Goal: Information Seeking & Learning: Learn about a topic

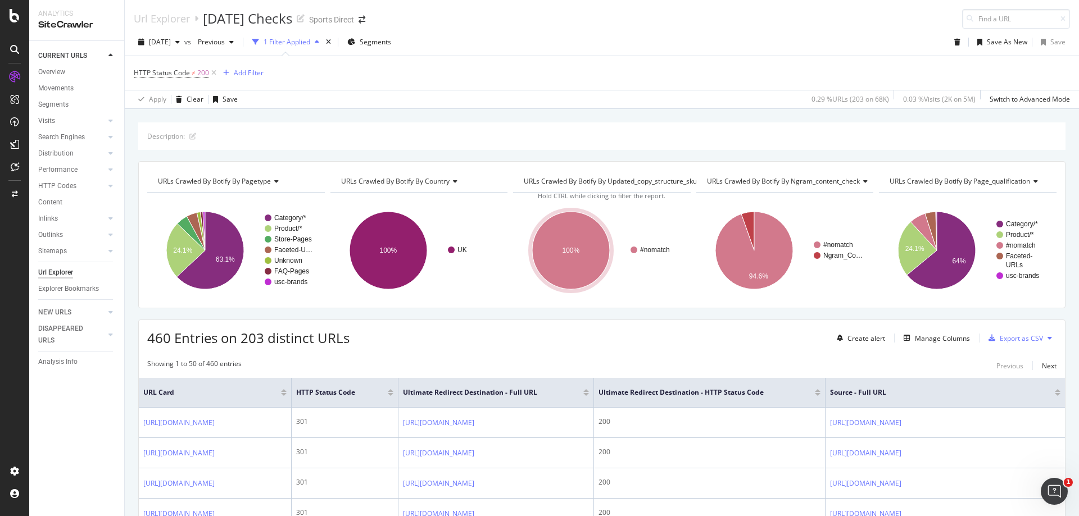
click at [12, 46] on icon at bounding box center [14, 49] width 9 height 9
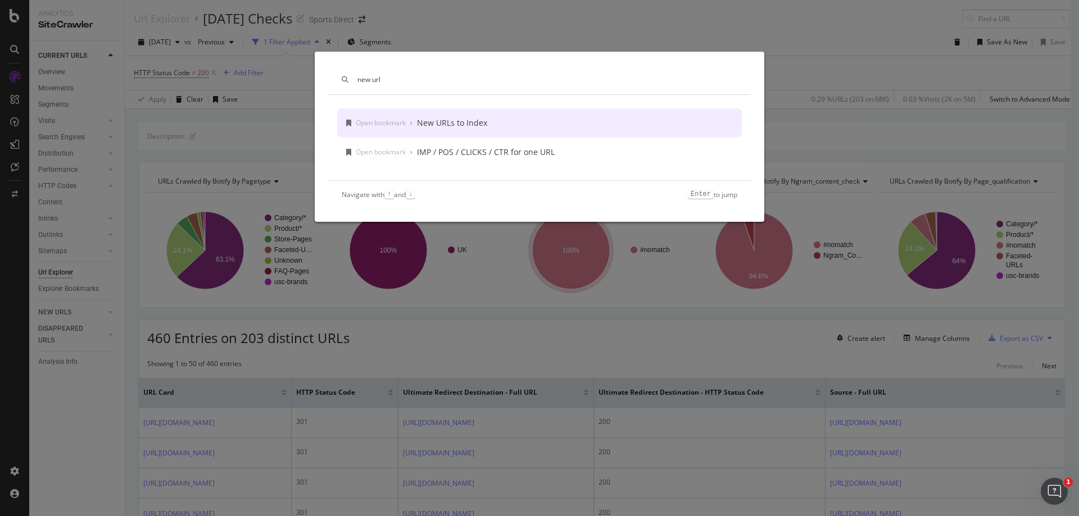
type input "new url"
click at [452, 118] on div "New URLs to Index" at bounding box center [452, 122] width 70 height 11
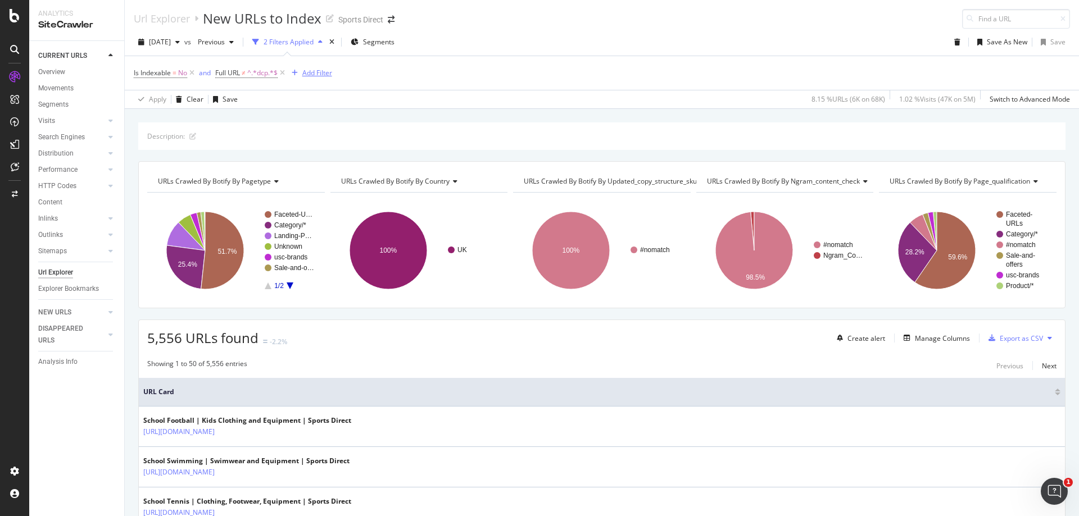
click at [311, 75] on div "Add Filter" at bounding box center [317, 73] width 30 height 10
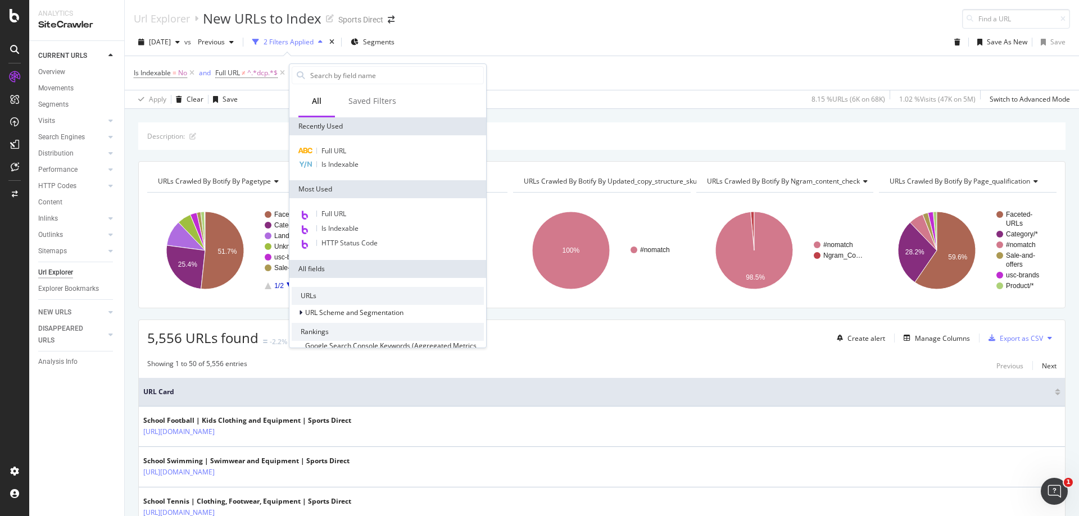
click at [259, 99] on div "Apply Clear Save 8.15 % URLs ( 6K on 68K ) 1.02 % Visits ( 47K on 5M ) Switch t…" at bounding box center [602, 99] width 954 height 19
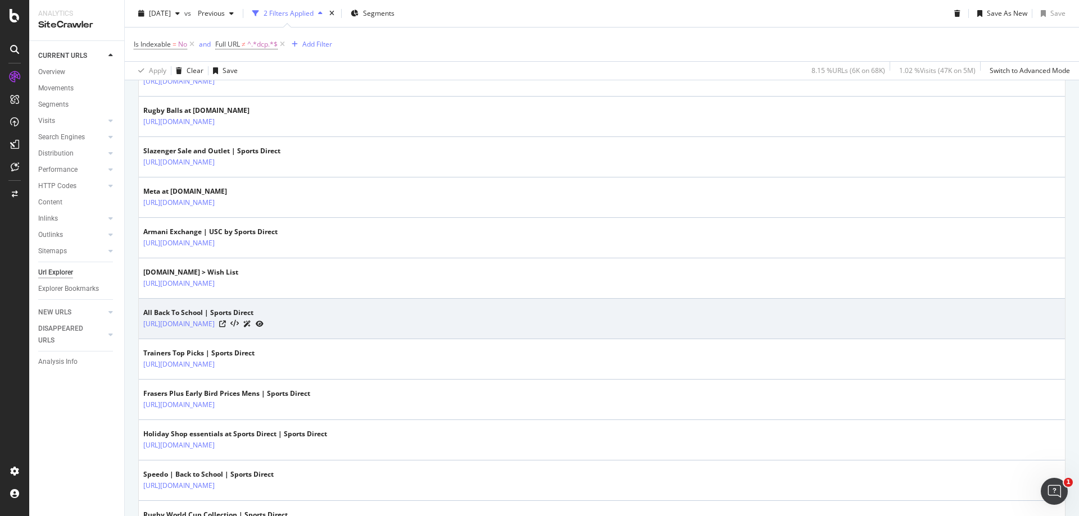
scroll to position [1978, 0]
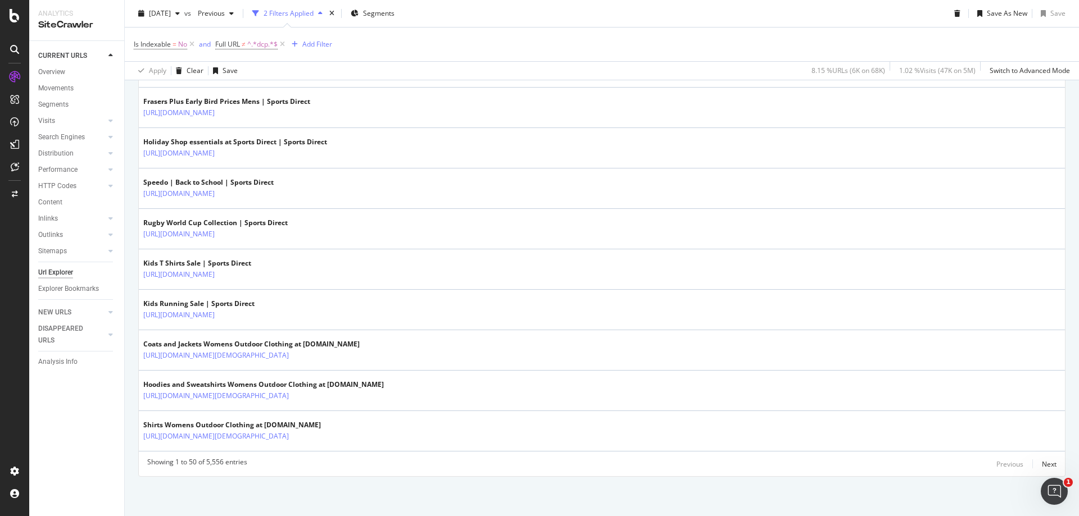
click at [1049, 467] on div "Showing 1 to 50 of 5,556 entries Previous Next" at bounding box center [602, 463] width 926 height 13
click at [1042, 466] on div "Next" at bounding box center [1049, 465] width 15 height 10
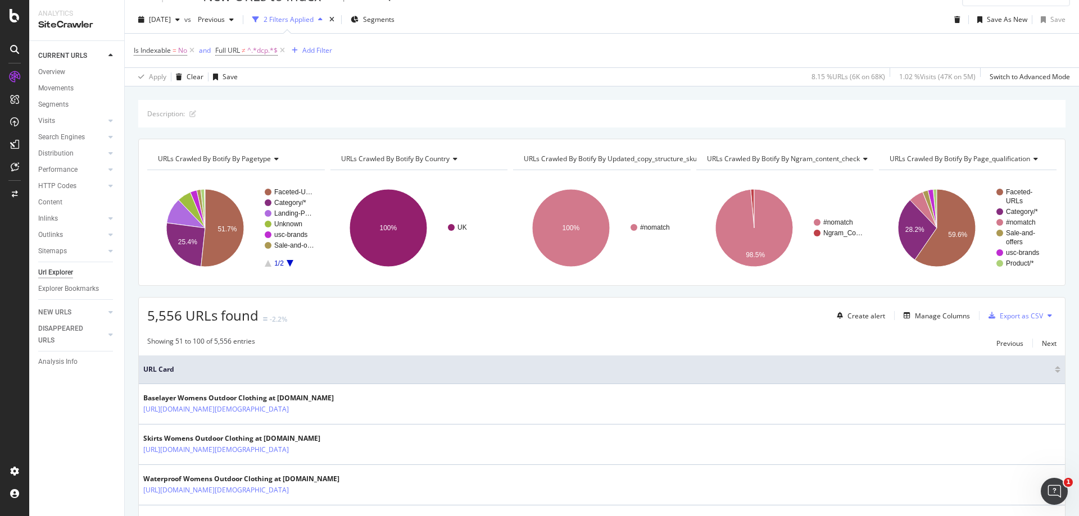
scroll to position [0, 0]
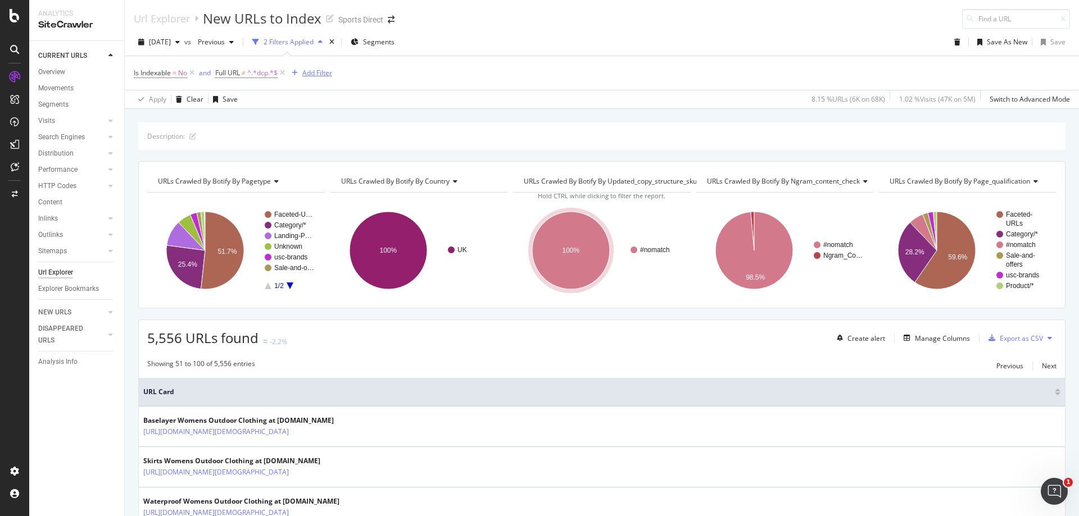
click at [319, 69] on div "Add Filter" at bounding box center [317, 73] width 30 height 10
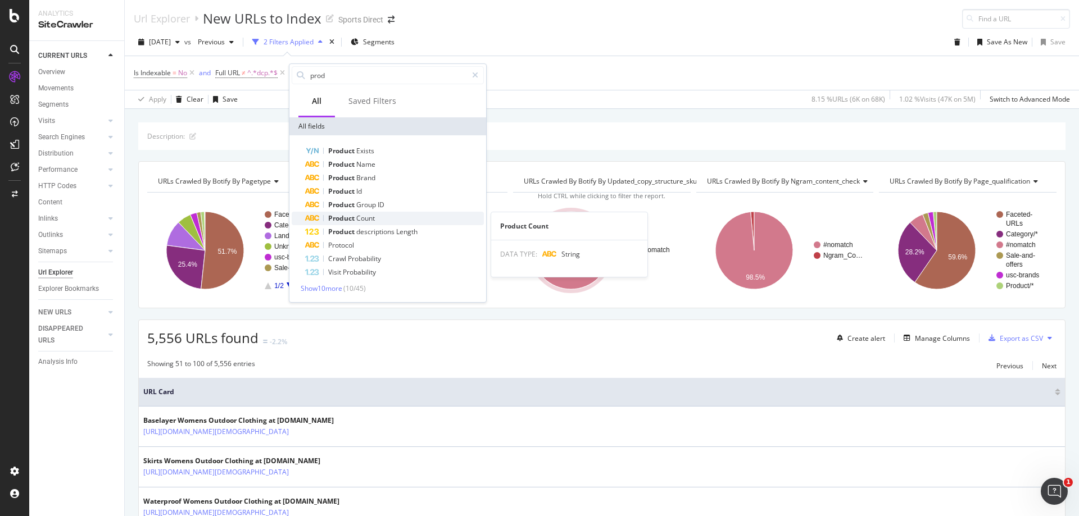
type input "prod"
click at [345, 214] on div "Product Count" at bounding box center [394, 218] width 179 height 13
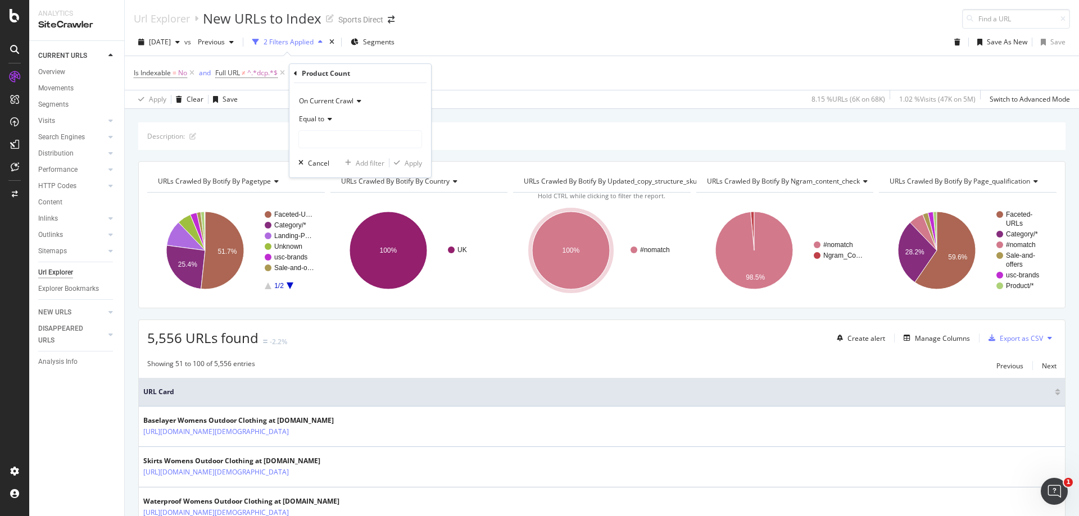
click at [329, 120] on icon at bounding box center [328, 119] width 8 height 7
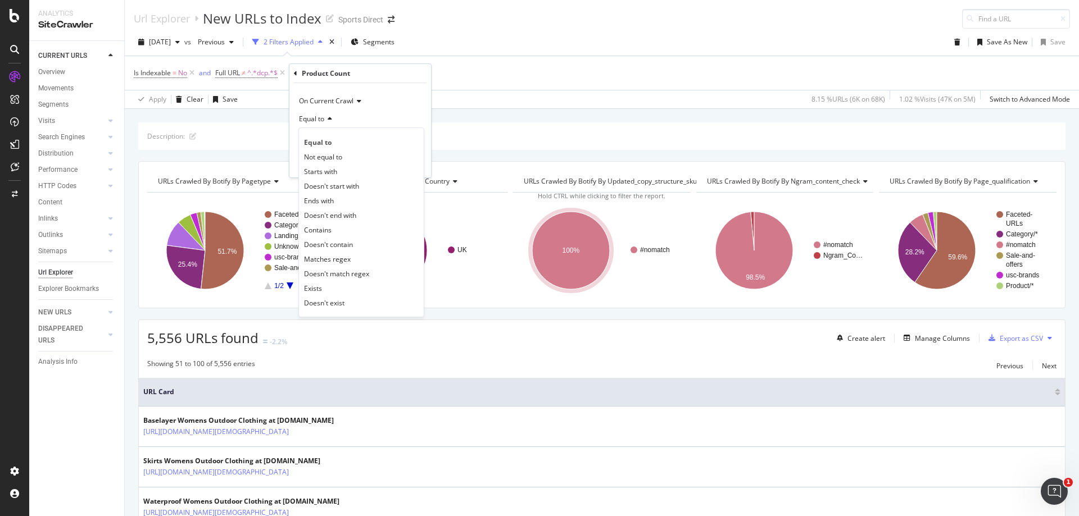
click at [352, 105] on span "On Current Crawl" at bounding box center [326, 101] width 55 height 10
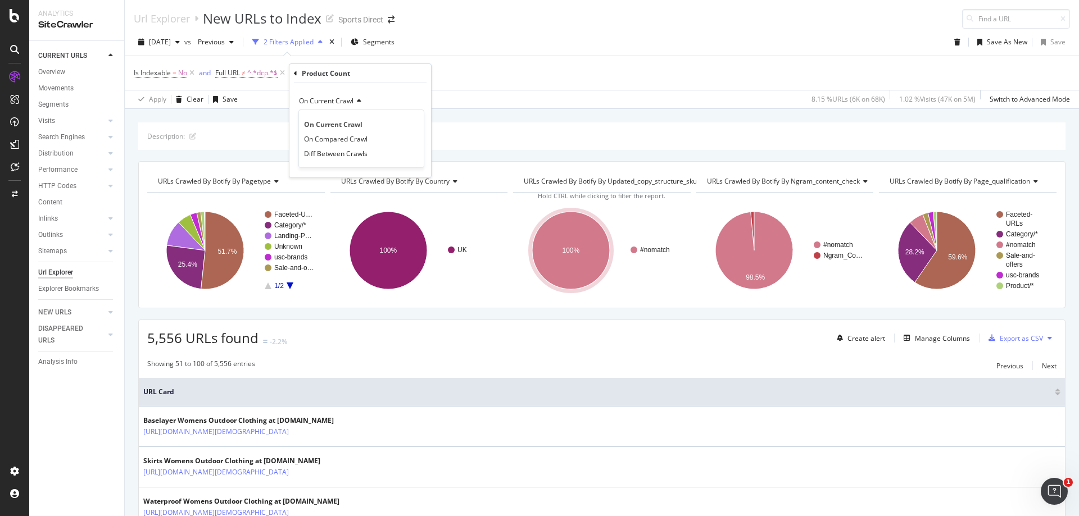
click at [405, 95] on div "On Current Crawl" at bounding box center [360, 101] width 124 height 18
click at [320, 122] on span "Equal to" at bounding box center [311, 119] width 25 height 10
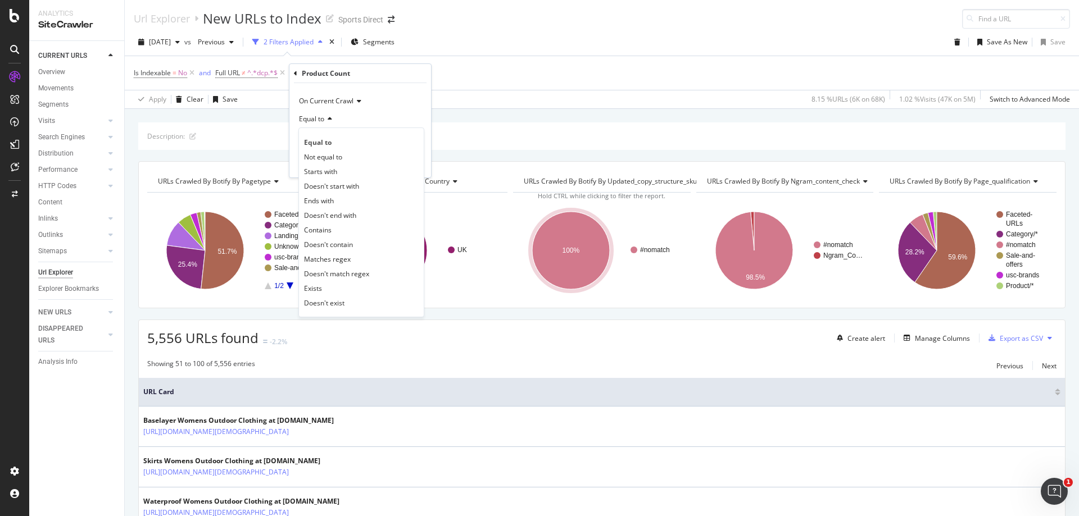
click at [659, 126] on div "Description:" at bounding box center [601, 137] width 927 height 28
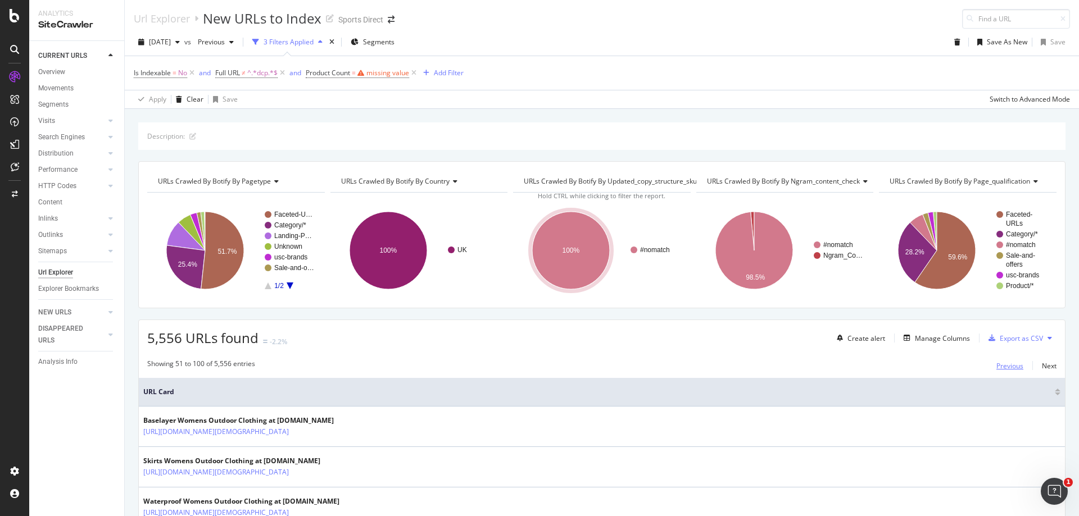
click at [1004, 370] on div "Previous" at bounding box center [1009, 366] width 27 height 10
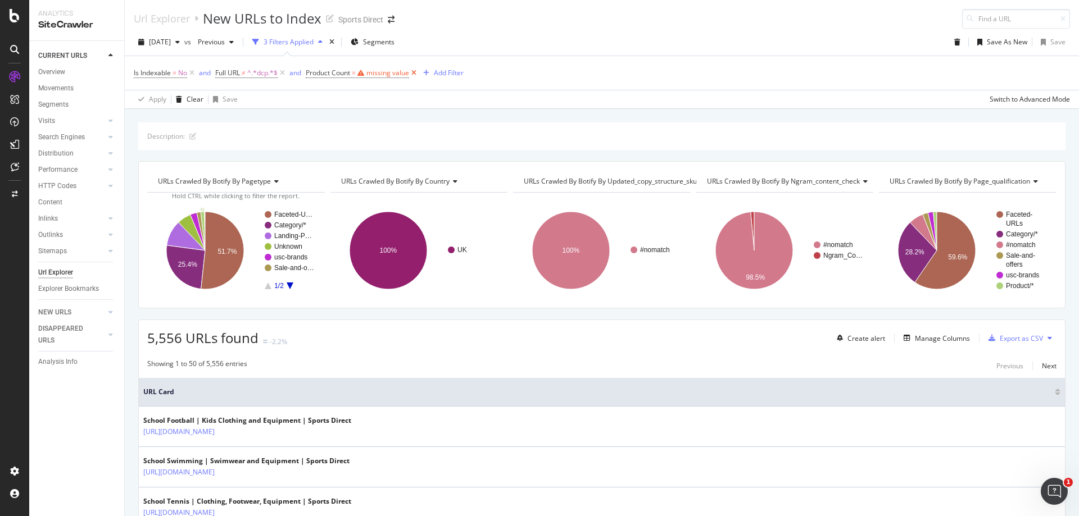
click at [416, 71] on icon at bounding box center [414, 72] width 10 height 11
click at [253, 74] on span "^.*dcp.*$" at bounding box center [262, 73] width 30 height 16
click at [339, 143] on div "Apply" at bounding box center [340, 144] width 17 height 10
click at [400, 88] on div "Is Indexable = No and Full URL ≠ ^.*dcp.*$ Add Filter" at bounding box center [602, 73] width 936 height 34
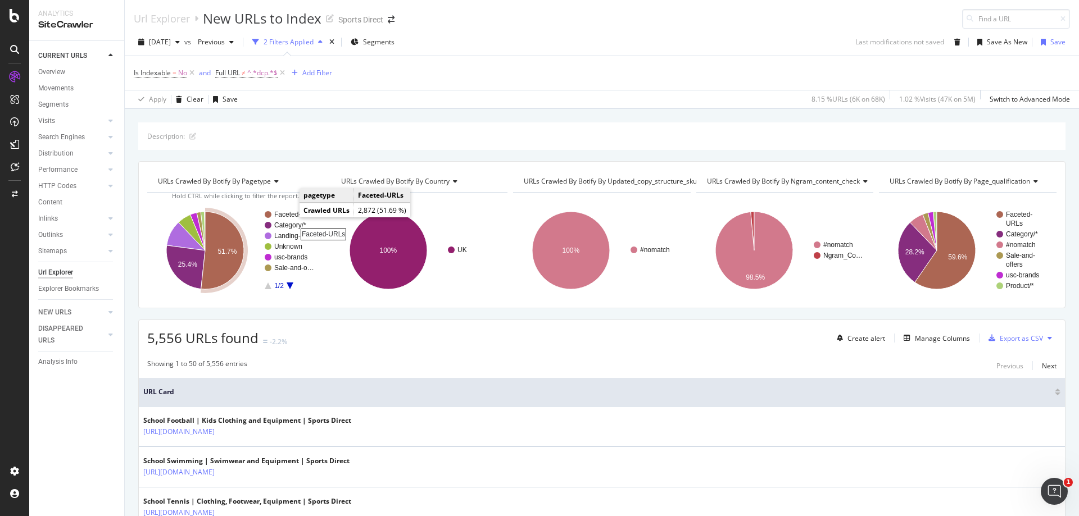
click at [288, 216] on rect "A chart." at bounding box center [294, 214] width 40 height 7
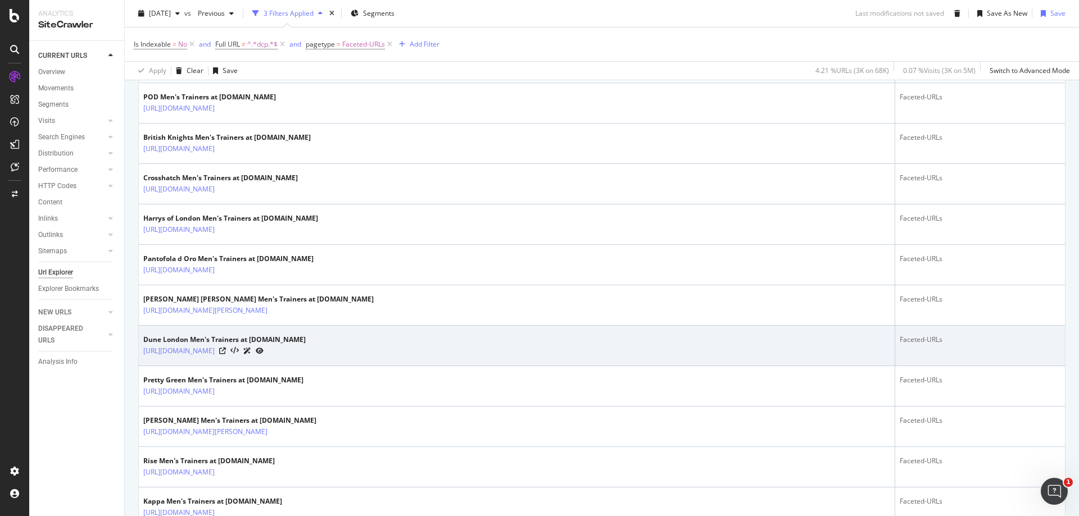
scroll to position [1969, 0]
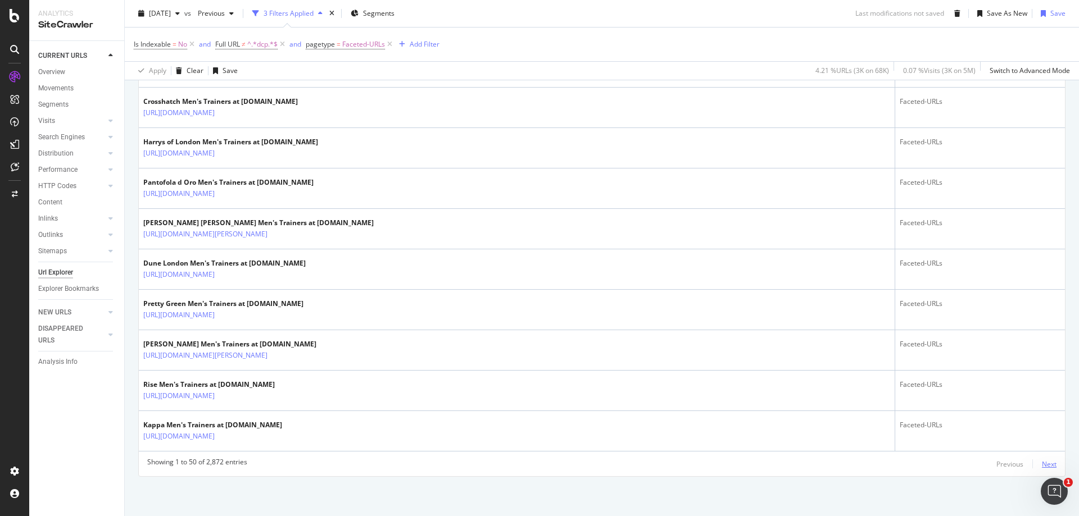
click at [1047, 464] on div "Next" at bounding box center [1049, 465] width 15 height 10
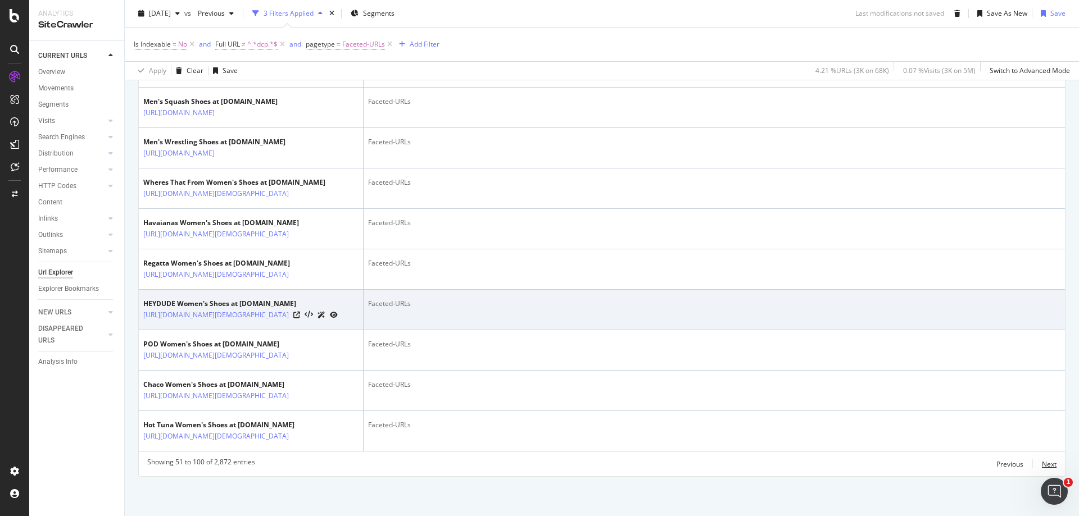
scroll to position [2513, 0]
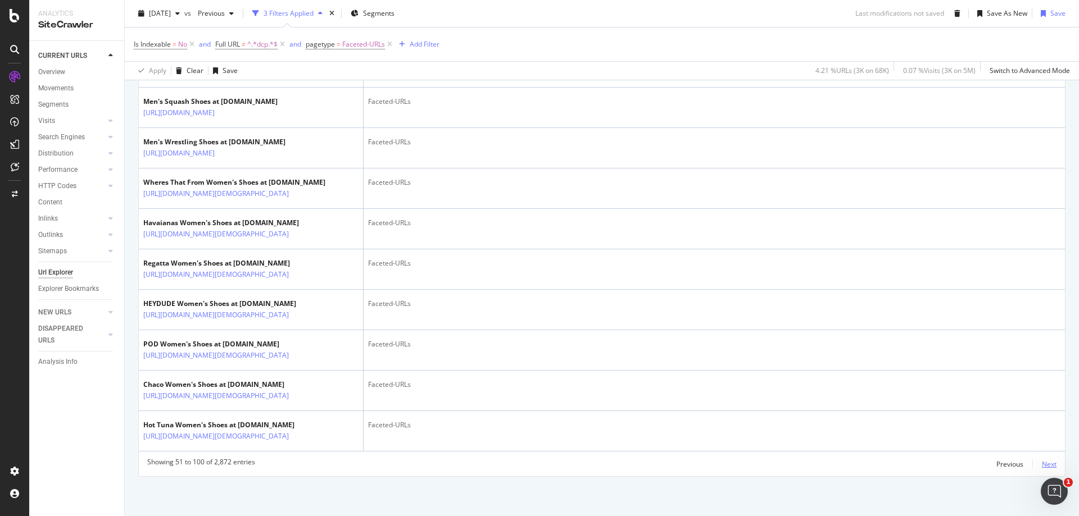
click at [1044, 461] on div "Next" at bounding box center [1049, 465] width 15 height 10
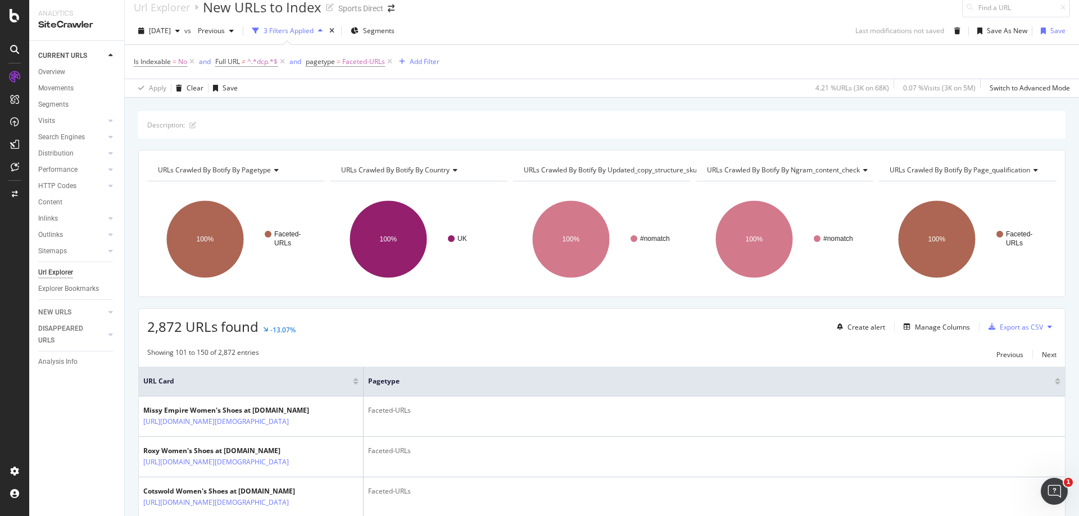
scroll to position [2503, 0]
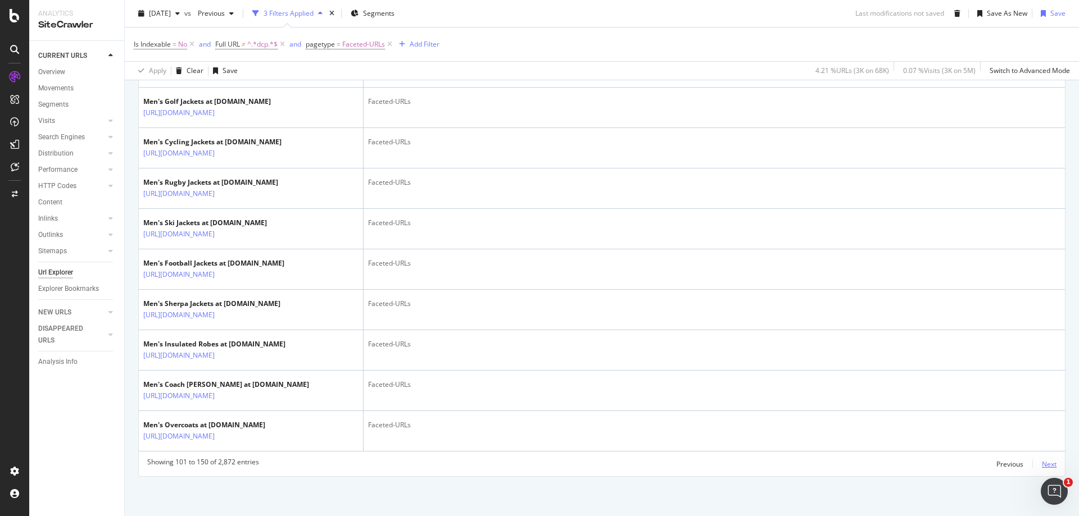
click at [1044, 461] on div "Next" at bounding box center [1049, 465] width 15 height 10
click at [390, 44] on icon at bounding box center [390, 44] width 10 height 11
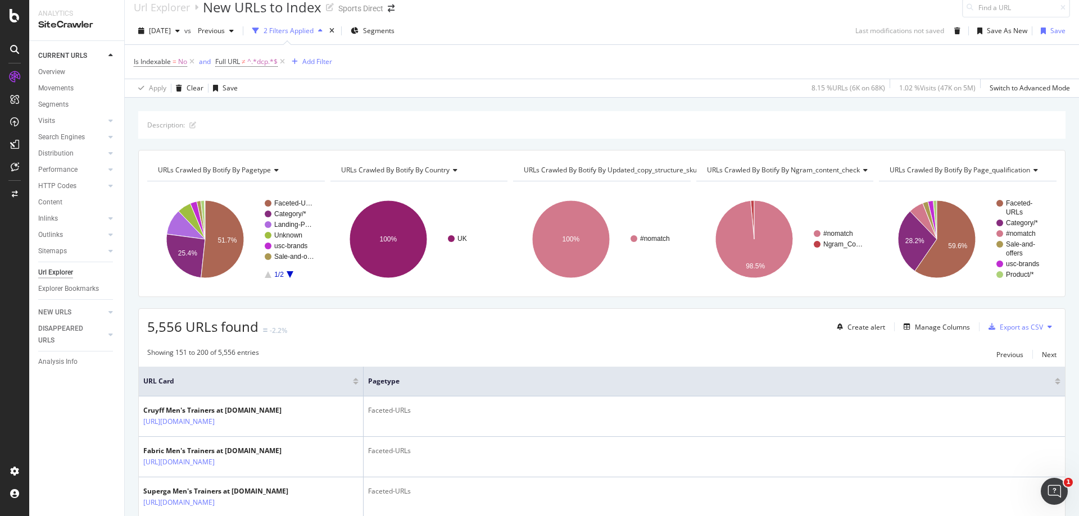
scroll to position [2120, 0]
